Goal: Task Accomplishment & Management: Manage account settings

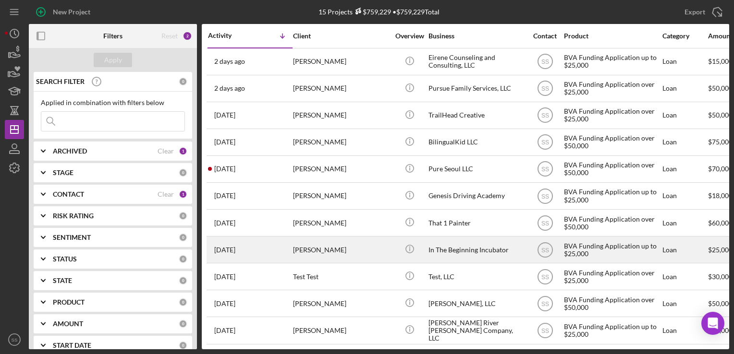
scroll to position [114, 0]
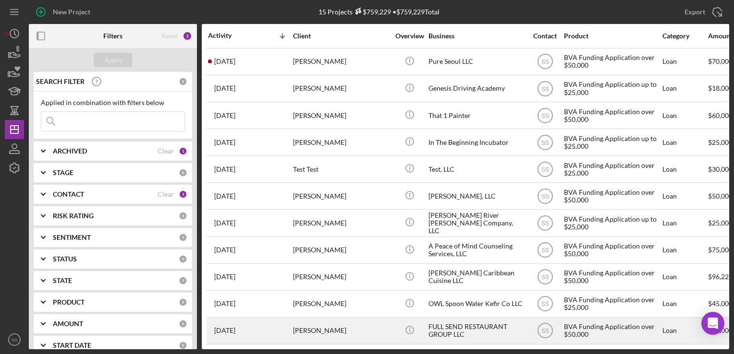
click at [323, 318] on div "[PERSON_NAME]" at bounding box center [341, 330] width 96 height 25
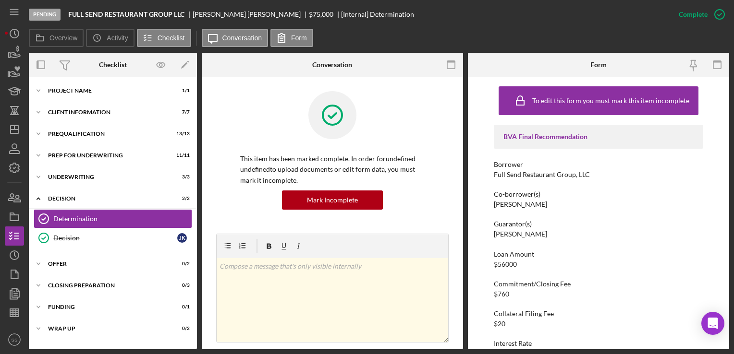
click at [82, 275] on div "Icon/Expander Project Name 1 / 1 Icon/Expander Client Information 7 / 7 Icon/Ex…" at bounding box center [113, 213] width 168 height 263
click at [72, 268] on div "Icon/Expander Offer 0 / 2" at bounding box center [113, 264] width 168 height 19
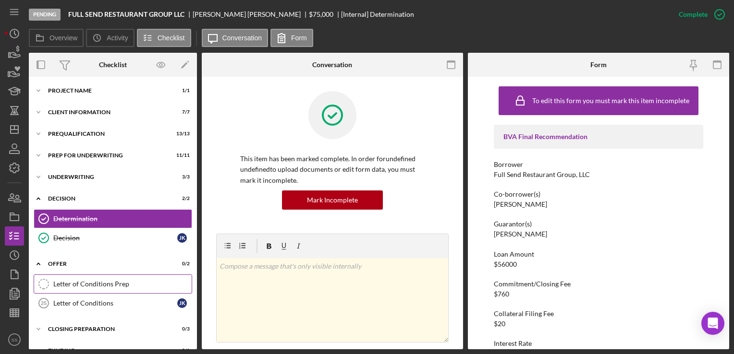
click at [104, 285] on div "Letter of Conditions Prep" at bounding box center [122, 285] width 138 height 8
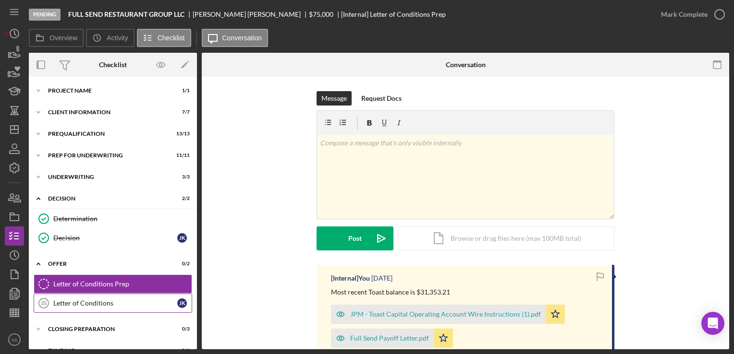
click at [108, 302] on div "Letter of Conditions" at bounding box center [115, 304] width 124 height 8
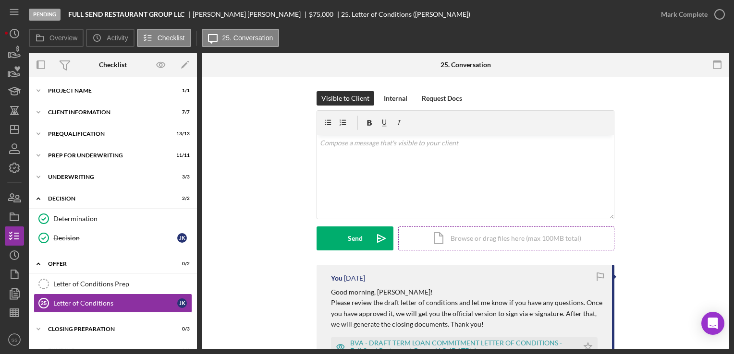
click at [538, 241] on div "Icon/Document Browse or drag files here (max 100MB total) Tap to choose files o…" at bounding box center [506, 239] width 216 height 24
click at [457, 240] on div "Icon/Document Browse or drag files here (max 100MB total) Tap to choose files o…" at bounding box center [506, 239] width 216 height 24
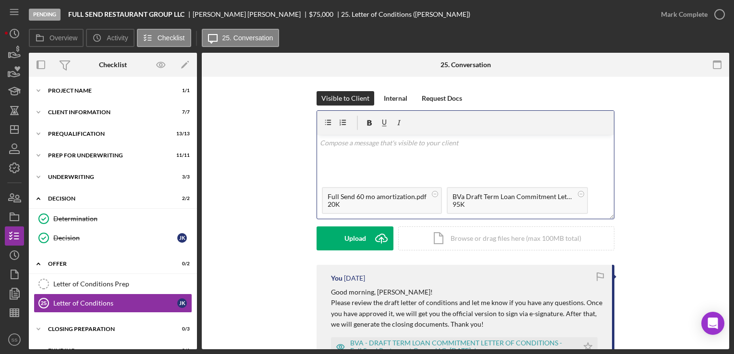
click at [398, 158] on div "v Color teal Color pink Remove color Add row above Add row below Add column bef…" at bounding box center [465, 159] width 297 height 48
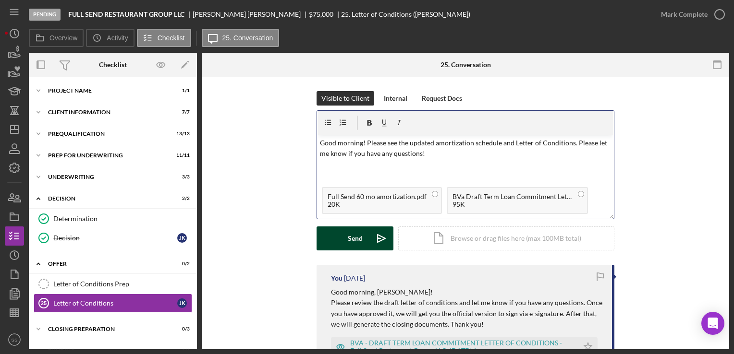
click at [349, 242] on div "Send" at bounding box center [355, 239] width 15 height 24
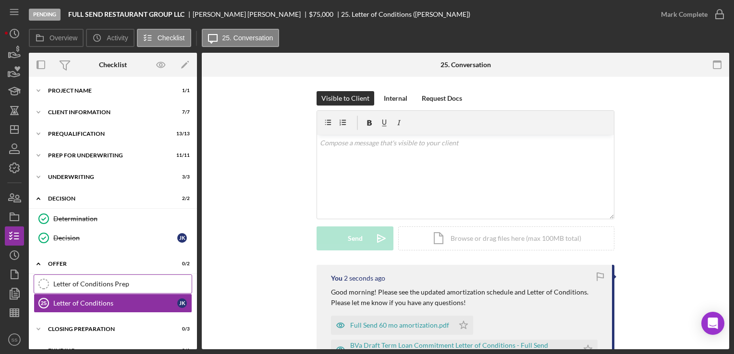
click at [129, 285] on div "Letter of Conditions Prep" at bounding box center [122, 285] width 138 height 8
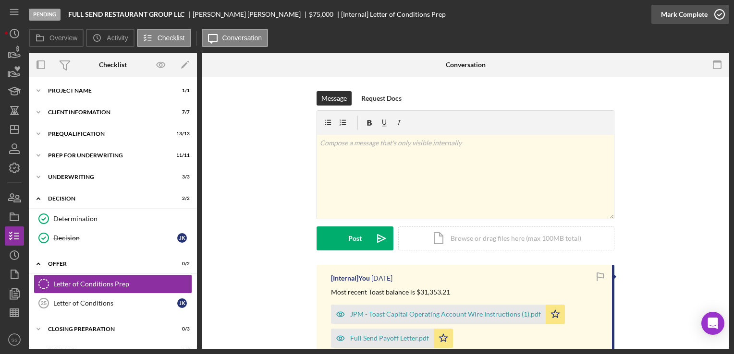
click at [709, 14] on icon "button" at bounding box center [719, 14] width 24 height 24
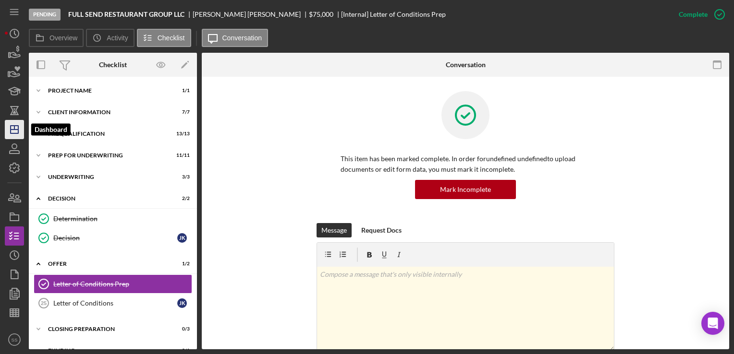
click at [12, 122] on icon "Icon/Dashboard" at bounding box center [14, 130] width 24 height 24
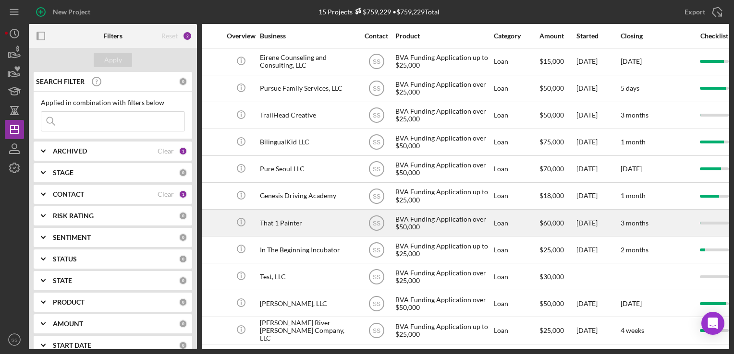
scroll to position [0, 169]
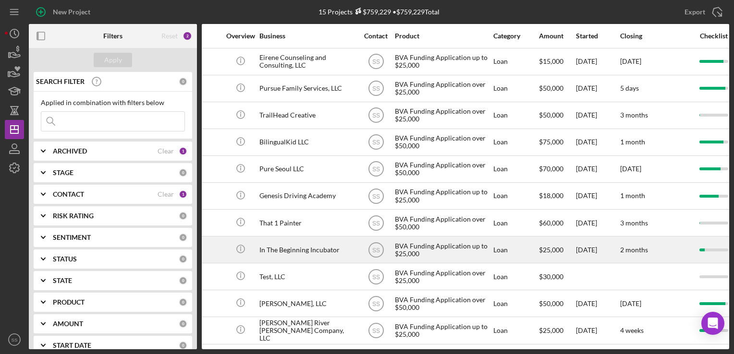
click at [290, 244] on div "In The Beginning Incubator" at bounding box center [307, 249] width 96 height 25
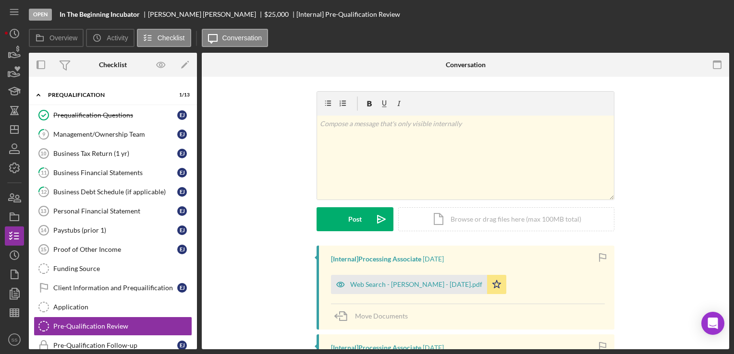
scroll to position [149, 0]
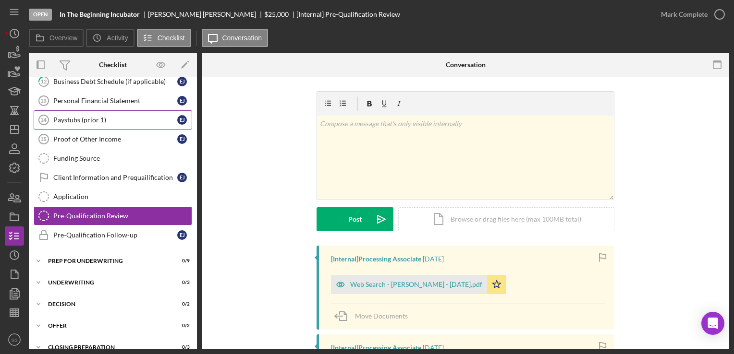
click at [81, 114] on link "Paystubs (prior 1) 14 Paystubs (prior 1) E J" at bounding box center [113, 119] width 159 height 19
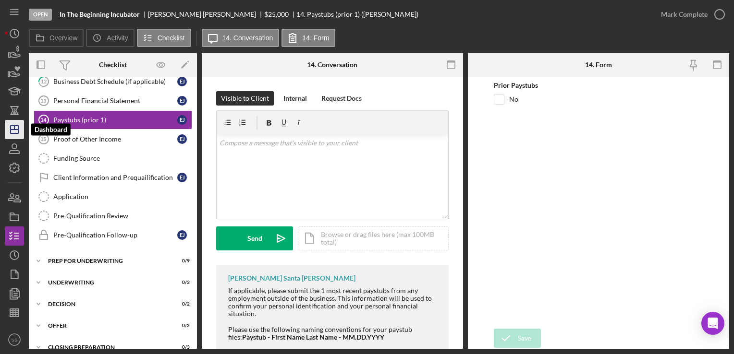
click at [14, 129] on line "button" at bounding box center [14, 128] width 0 height 4
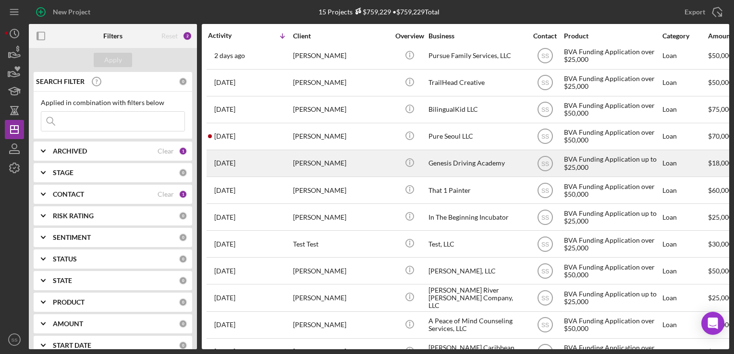
scroll to position [55, 0]
